Goal: Use online tool/utility: Utilize a website feature to perform a specific function

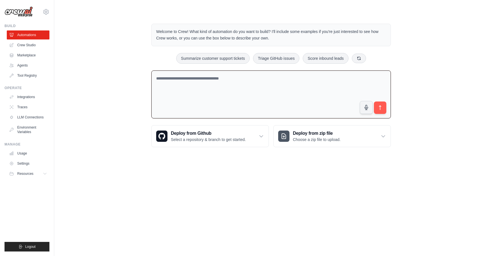
drag, startPoint x: 151, startPoint y: 97, endPoint x: 151, endPoint y: 92, distance: 4.2
click at [151, 92] on textarea at bounding box center [270, 95] width 239 height 48
click at [131, 93] on div "Welcome to Crew! What kind of automation do you want to build? I'll include som…" at bounding box center [271, 86] width 416 height 142
click at [156, 78] on textarea at bounding box center [270, 95] width 239 height 48
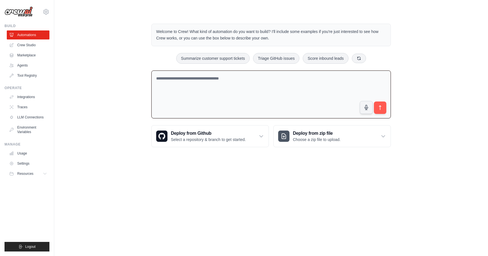
click at [156, 78] on textarea at bounding box center [270, 95] width 239 height 48
type textarea "**********"
click at [380, 107] on icon "submit" at bounding box center [380, 108] width 6 height 6
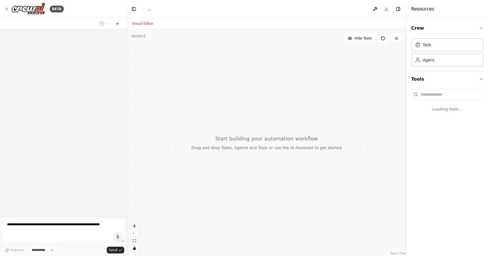
select select "****"
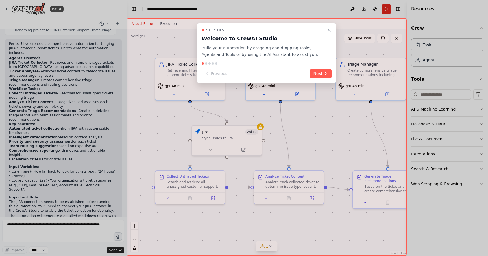
scroll to position [331, 0]
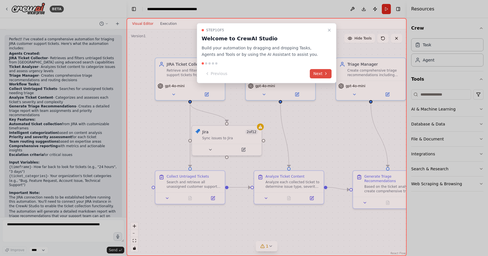
click at [326, 74] on icon at bounding box center [325, 73] width 5 height 5
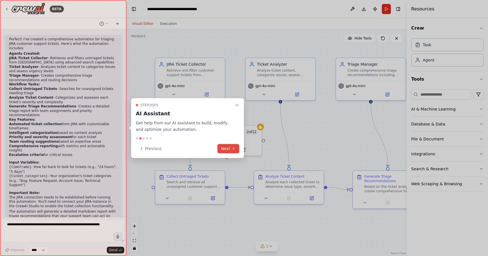
click at [228, 149] on button "Next" at bounding box center [228, 148] width 22 height 9
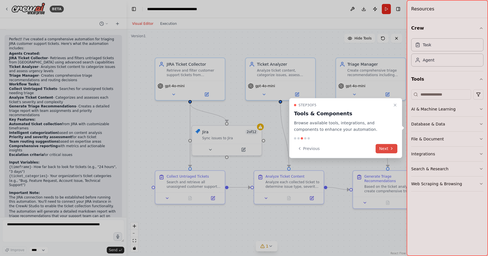
click at [385, 149] on button "Next" at bounding box center [386, 148] width 22 height 9
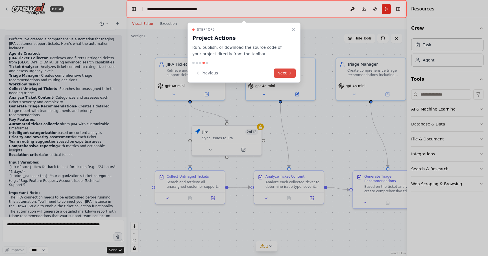
click at [284, 73] on button "Next" at bounding box center [285, 73] width 22 height 9
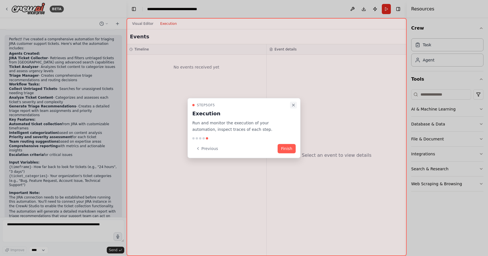
click at [294, 105] on icon "Close walkthrough" at bounding box center [293, 105] width 5 height 5
